Goal: Check status: Check status

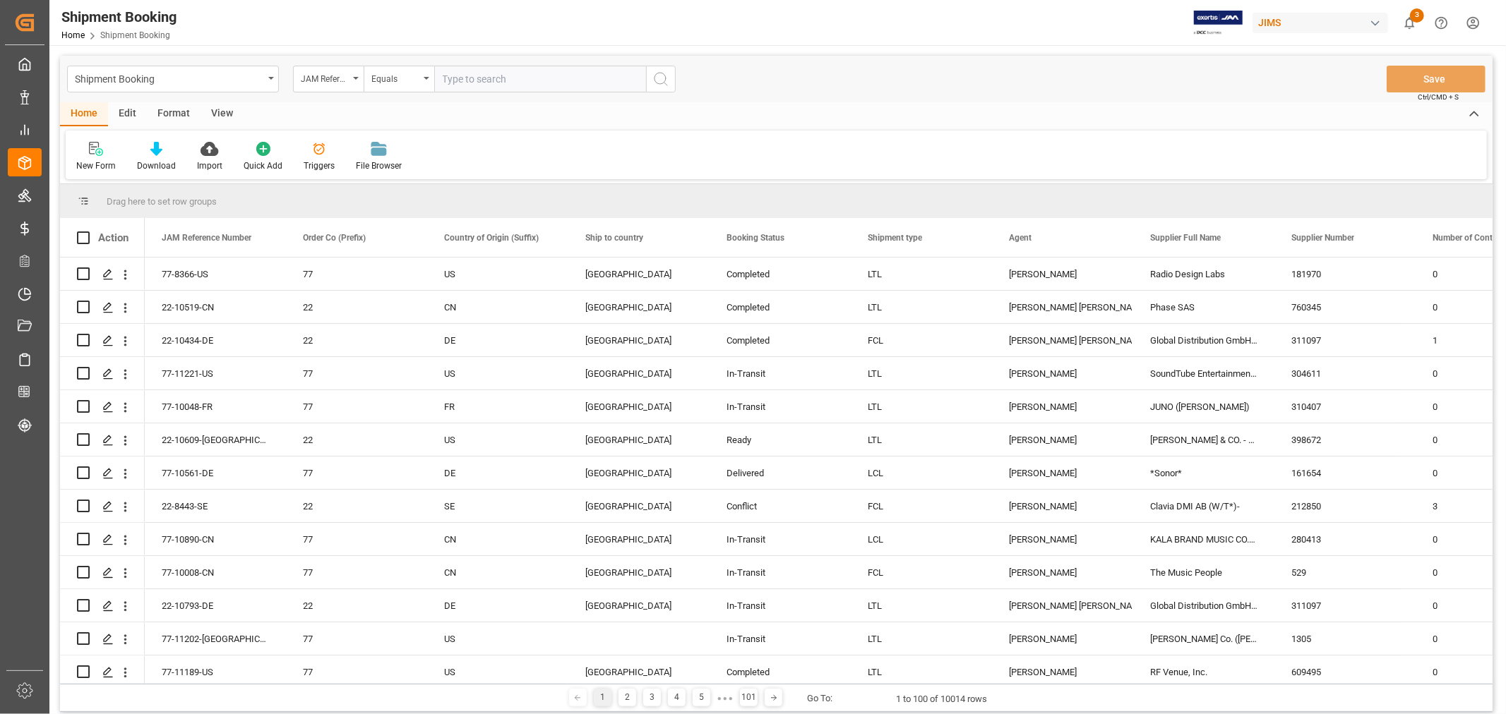
click at [471, 83] on input "text" at bounding box center [540, 79] width 212 height 27
type input "77-10876-CN"
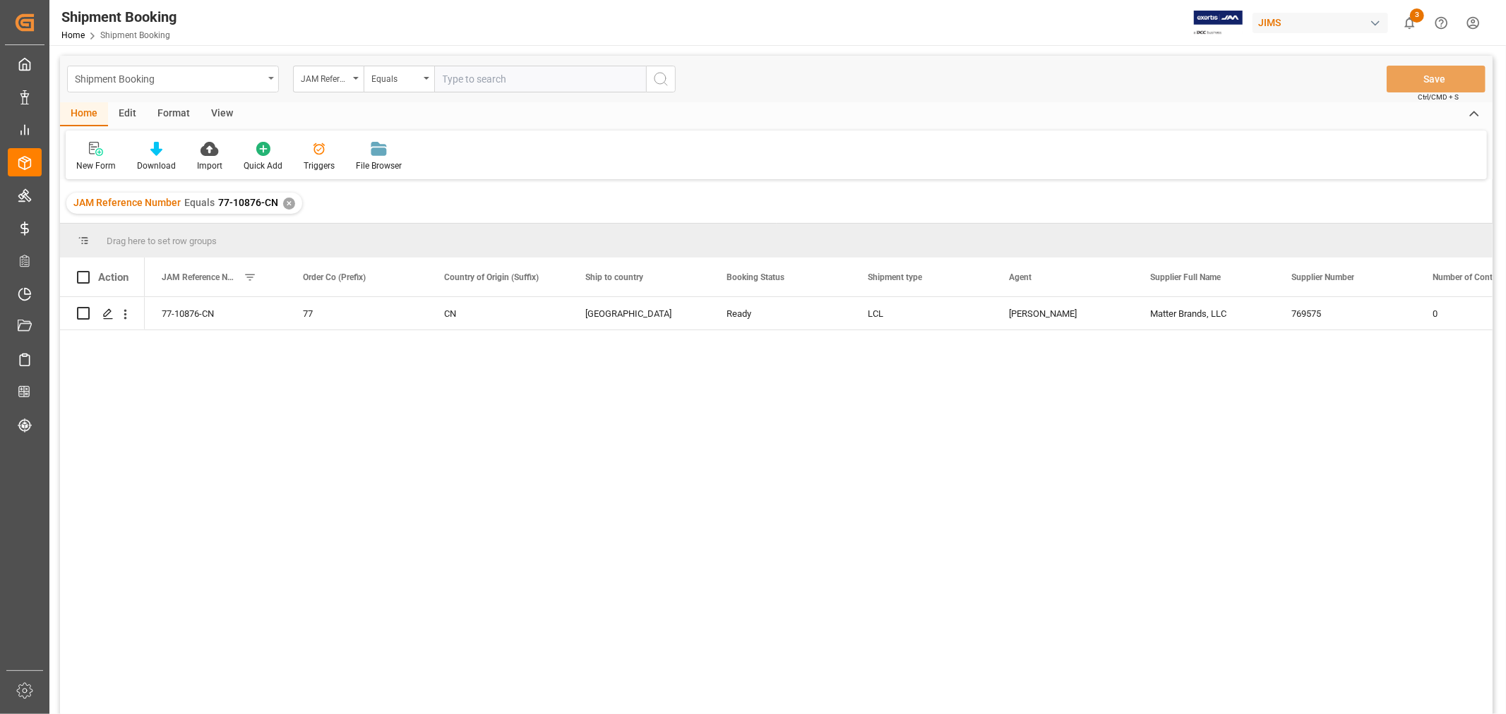
click at [226, 79] on div "Shipment Booking" at bounding box center [169, 78] width 188 height 18
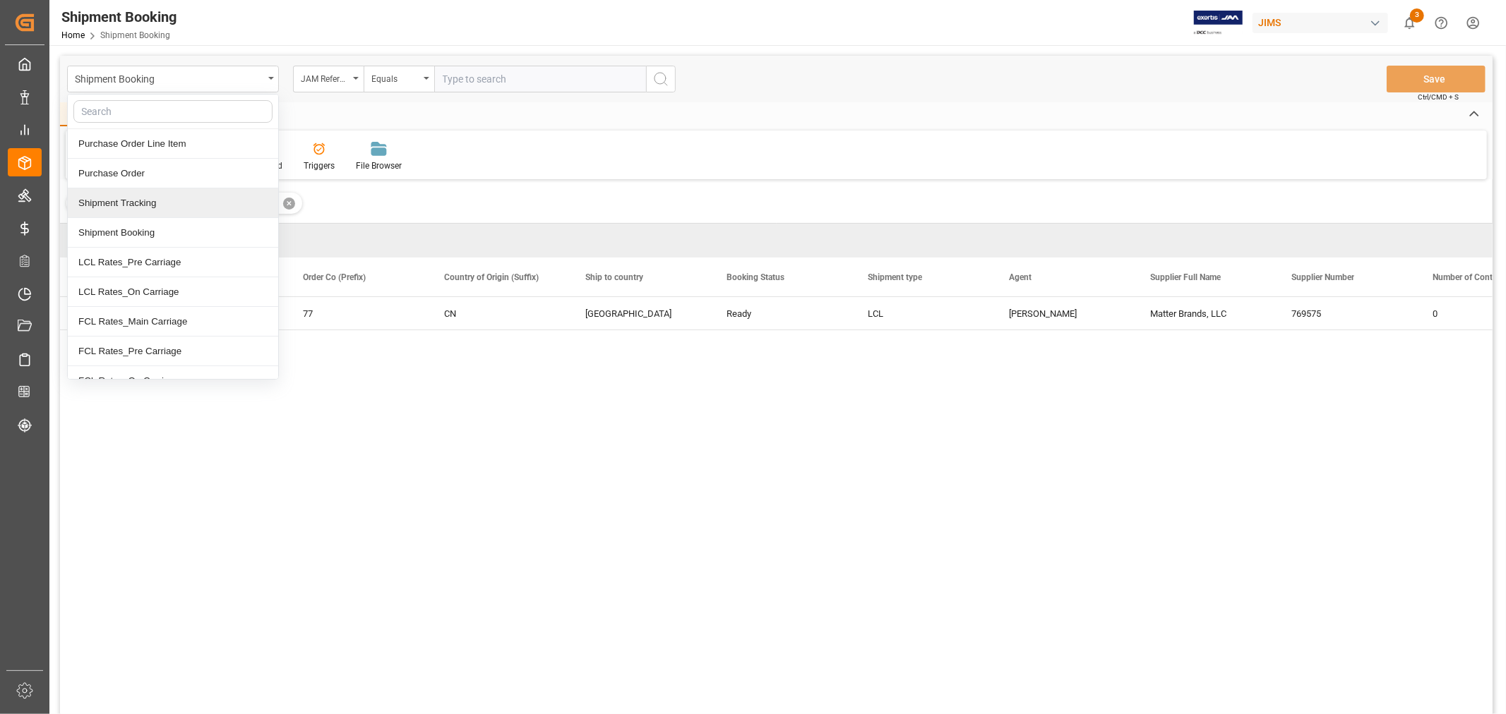
click at [169, 207] on div "Shipment Tracking" at bounding box center [173, 203] width 210 height 30
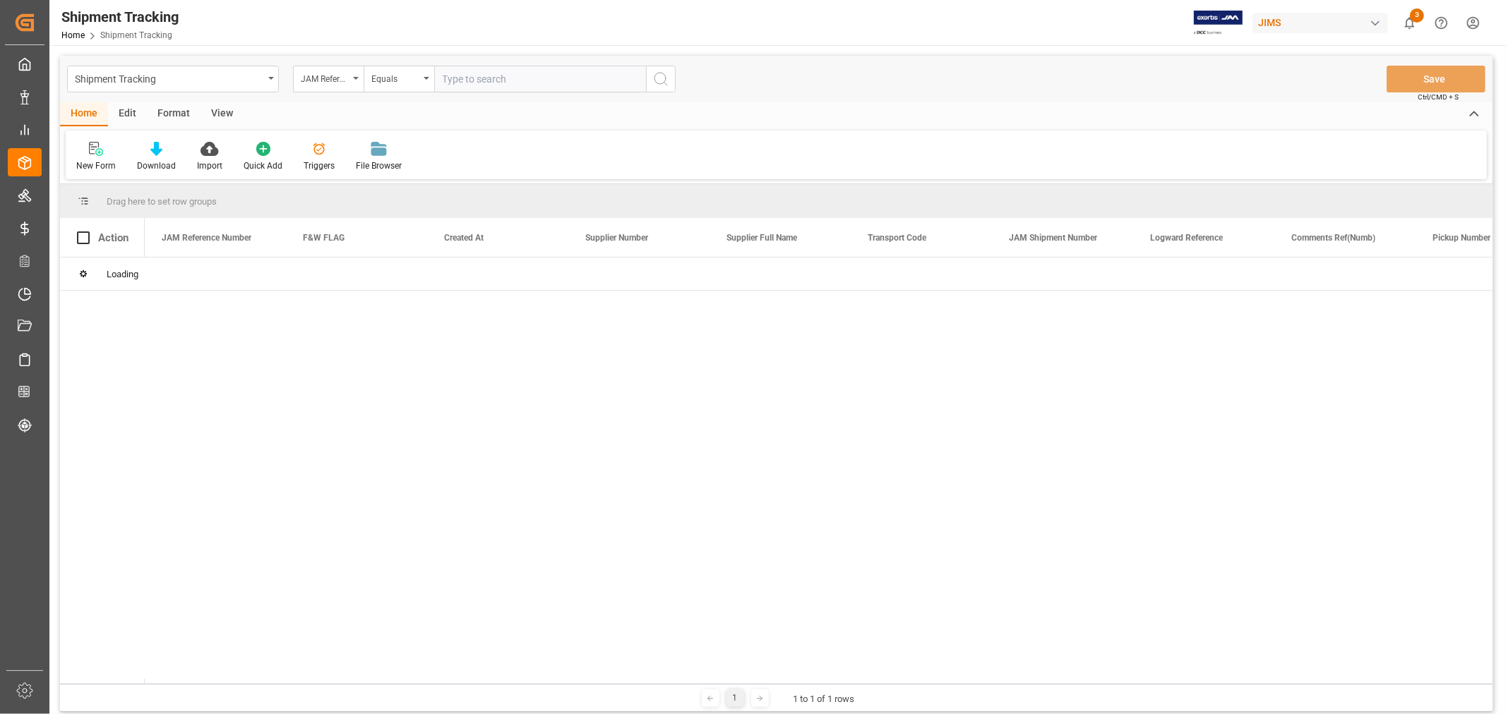
click at [471, 78] on input "text" at bounding box center [540, 79] width 212 height 27
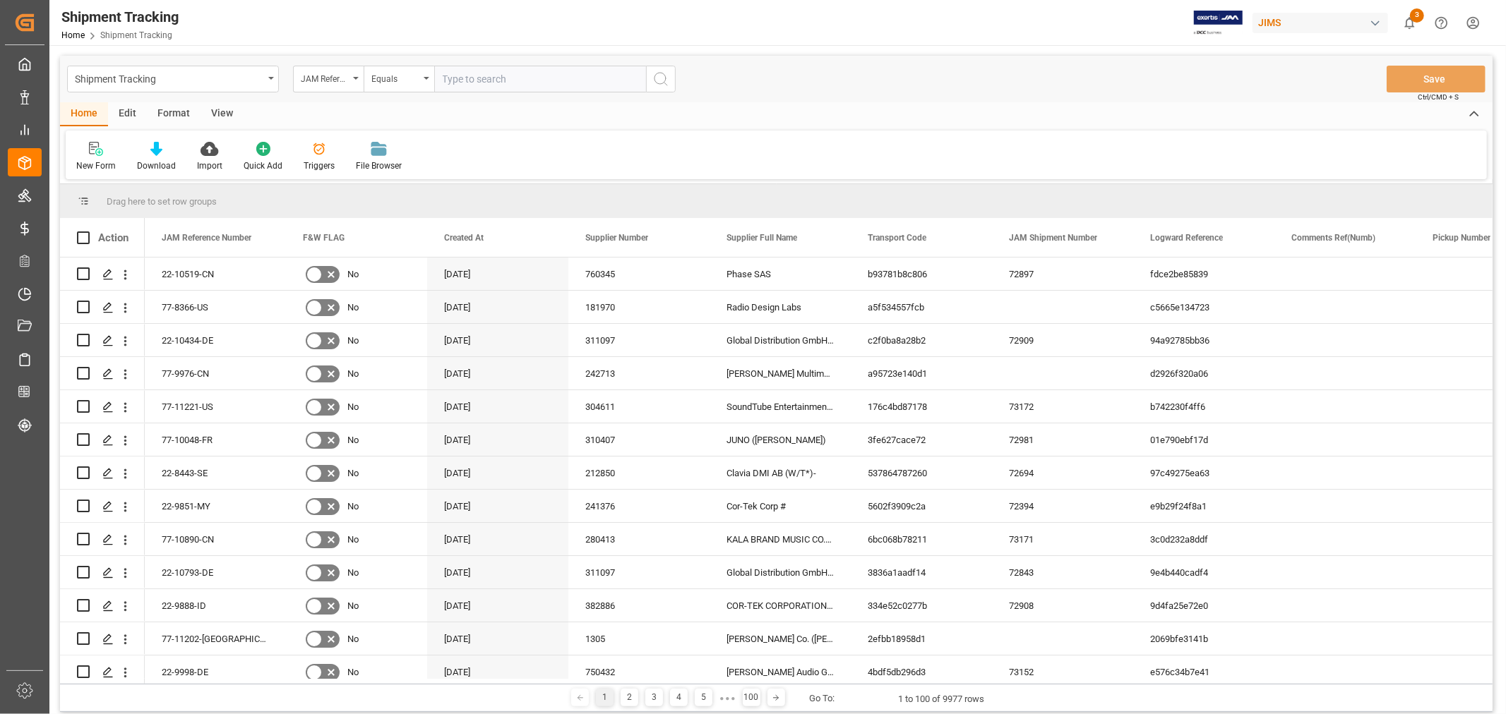
paste input "77-10876-CN"
type input "77-10876-CN"
click at [668, 75] on icon "search button" at bounding box center [660, 79] width 17 height 17
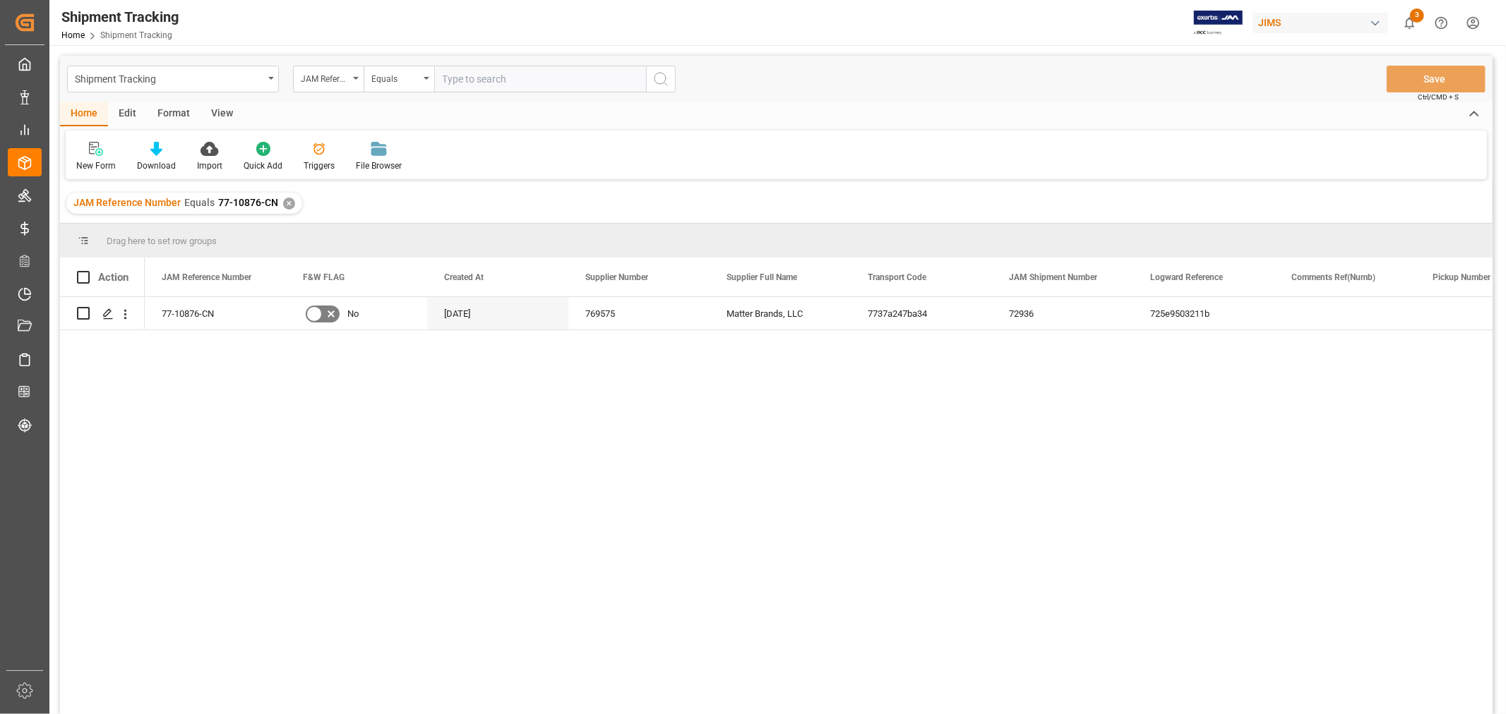
click at [214, 115] on div "View" at bounding box center [221, 114] width 43 height 24
click at [88, 164] on div "Default" at bounding box center [90, 166] width 28 height 13
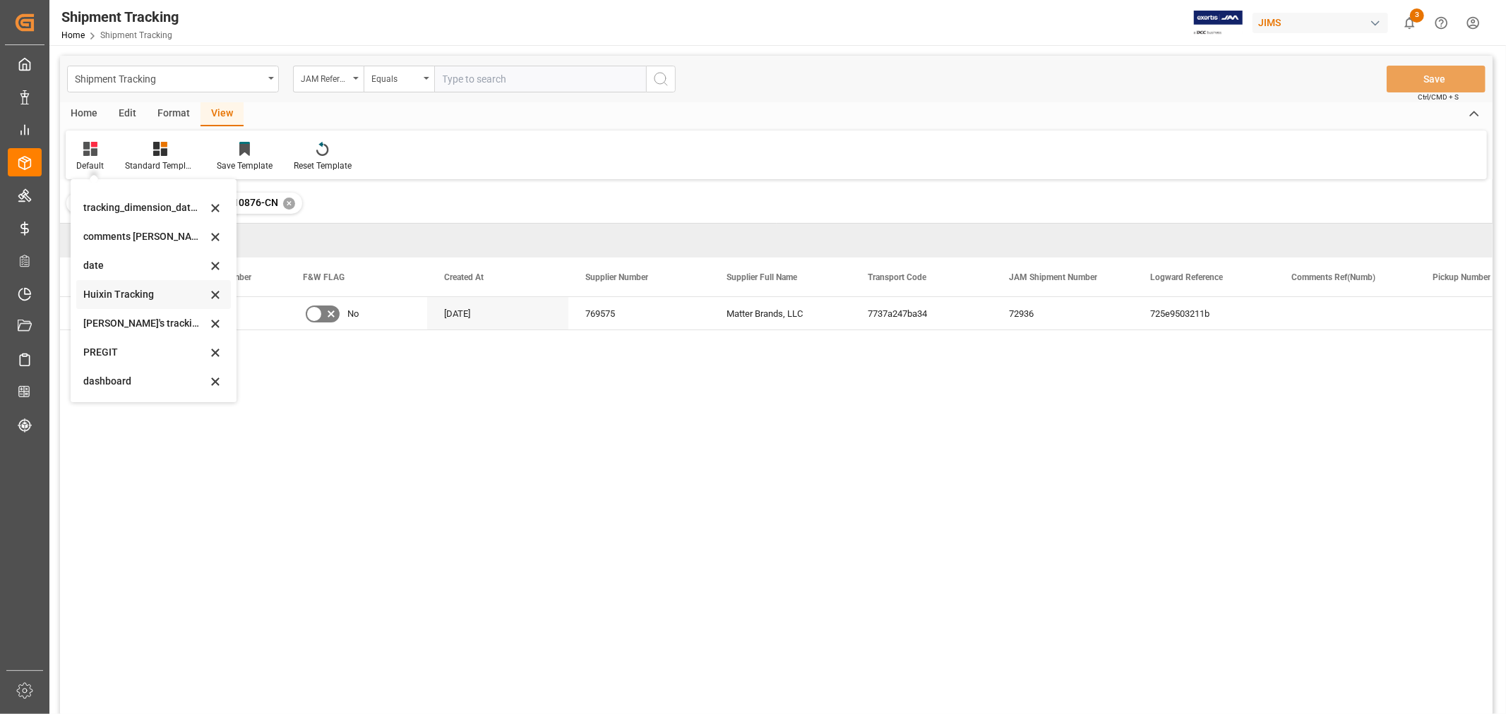
scroll to position [308, 0]
click at [145, 234] on div "Huixin's tracking all_sample" at bounding box center [145, 238] width 124 height 15
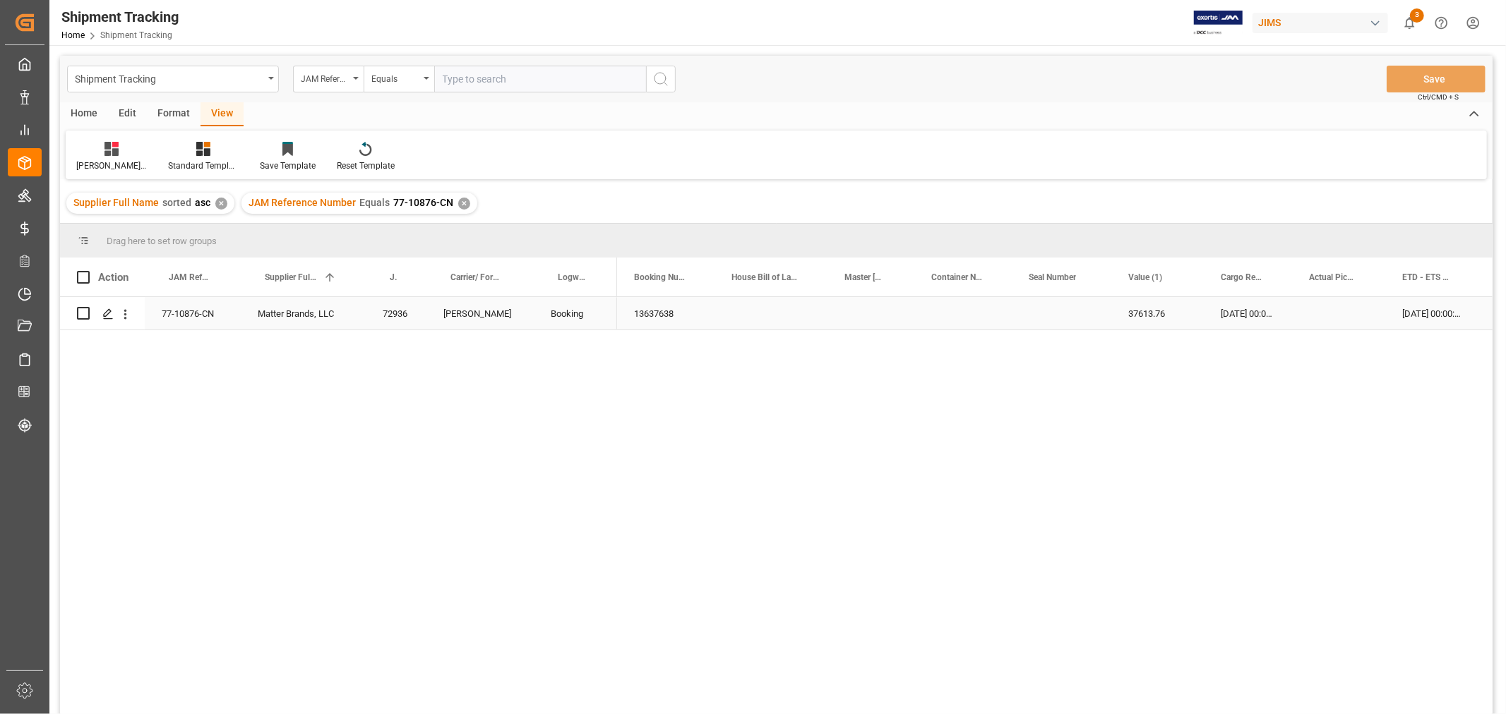
click at [1427, 300] on div "21-10-2025 00:00:00" at bounding box center [1431, 313] width 93 height 32
click at [405, 462] on div "77-10876-CN Matter Brands, LLC 72936 DELMAR Booking 13637638 37613.76 04-09-202…" at bounding box center [776, 507] width 1432 height 421
